Goal: Task Accomplishment & Management: Manage account settings

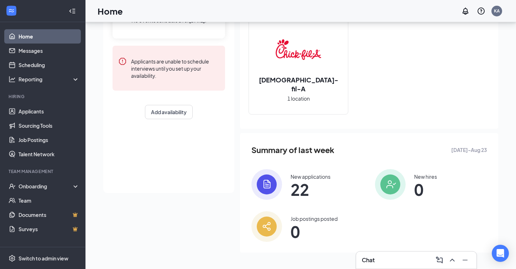
scroll to position [79, 0]
click at [29, 113] on link "Applicants" at bounding box center [49, 111] width 61 height 14
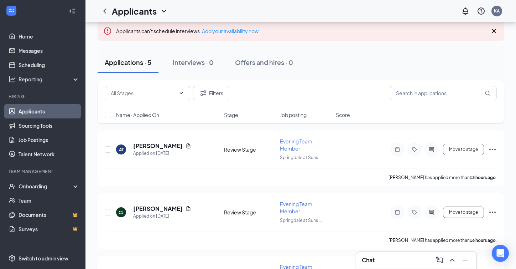
scroll to position [39, 0]
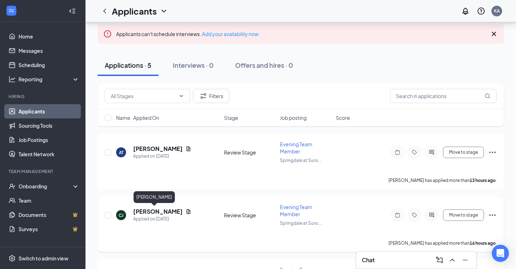
click at [150, 209] on h5 "[PERSON_NAME]" at bounding box center [158, 211] width 50 height 8
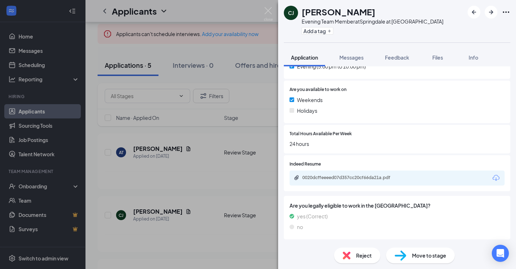
scroll to position [241, 0]
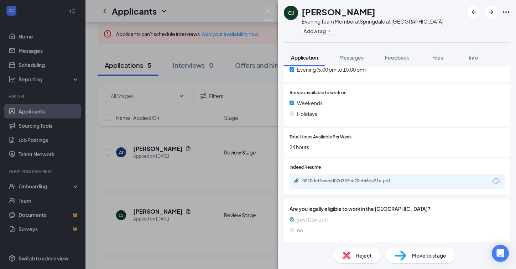
click at [360, 185] on div "0020dcffeeeed07d357cc20cf66da21a.pdf" at bounding box center [397, 180] width 215 height 15
click at [348, 176] on div "0020dcffeeeed07d357cc20cf66da21a.pdf" at bounding box center [350, 169] width 93 height 15
click at [317, 182] on div "0020dcffeeeed07d357cc20cf66da21a.pdf" at bounding box center [352, 181] width 100 height 6
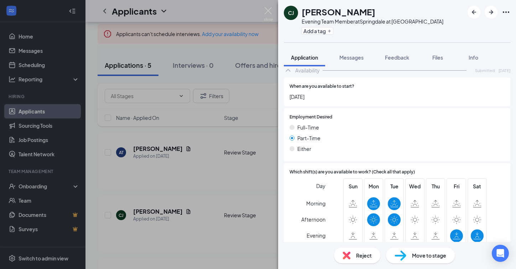
scroll to position [511, 0]
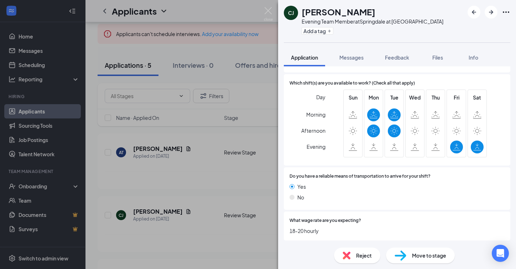
click at [362, 258] on span "Reject" at bounding box center [364, 255] width 16 height 8
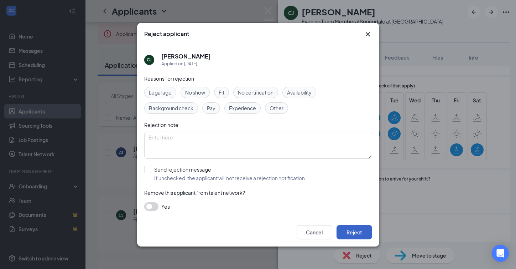
click at [360, 230] on button "Reject" at bounding box center [355, 232] width 36 height 14
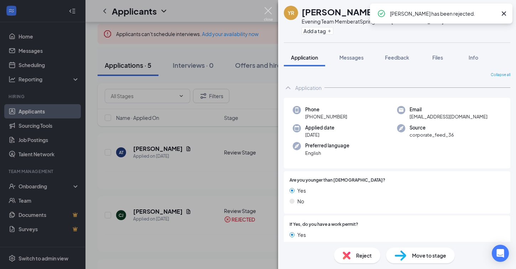
click at [268, 11] on img at bounding box center [268, 14] width 9 height 14
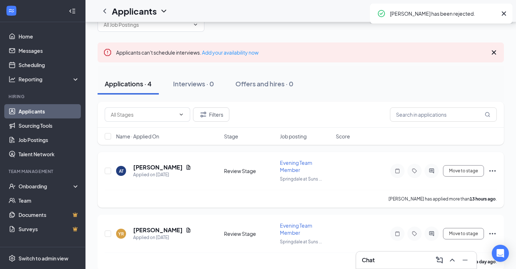
scroll to position [21, 0]
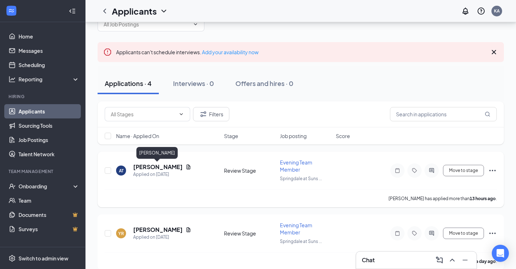
click at [148, 168] on h5 "[PERSON_NAME]" at bounding box center [158, 167] width 50 height 8
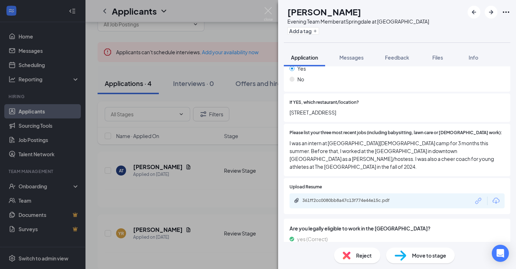
scroll to position [210, 0]
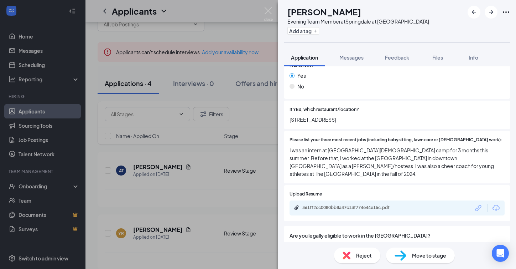
click at [332, 200] on div "361ff2cc0080bb8a47c13f774e44e15c.pdf" at bounding box center [397, 207] width 215 height 15
click at [323, 204] on div "361ff2cc0080bb8a47c13f774e44e15c.pdf" at bounding box center [352, 207] width 100 height 6
